Goal: Ask a question

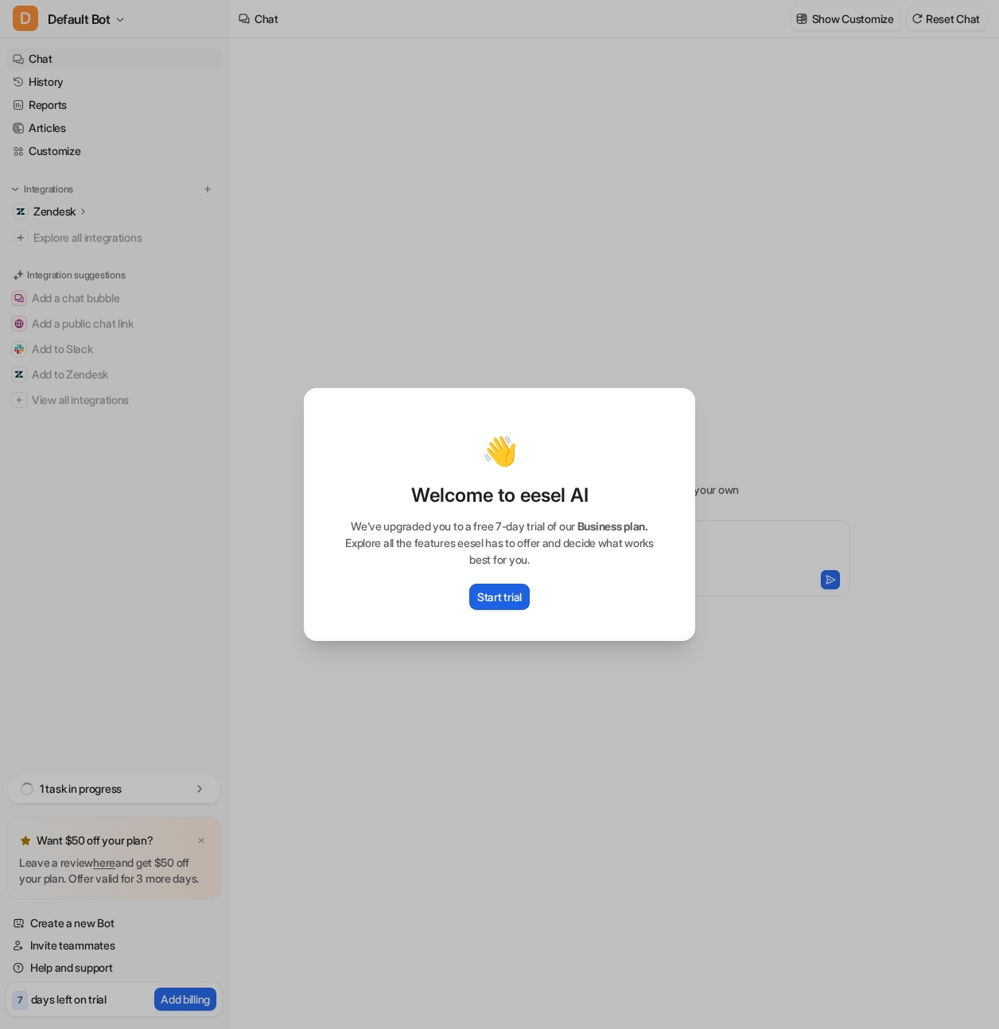
type textarea "**********"
click at [534, 741] on div "👋 Welcome to eesel AI We’ve upgraded you to a free 7-day trial of our Business …" at bounding box center [499, 514] width 417 height 1029
